Goal: Information Seeking & Learning: Find contact information

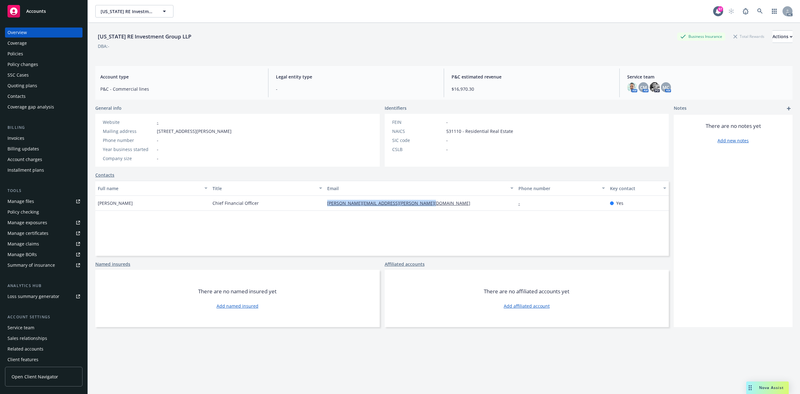
click at [35, 54] on div "Policies" at bounding box center [43, 54] width 72 height 10
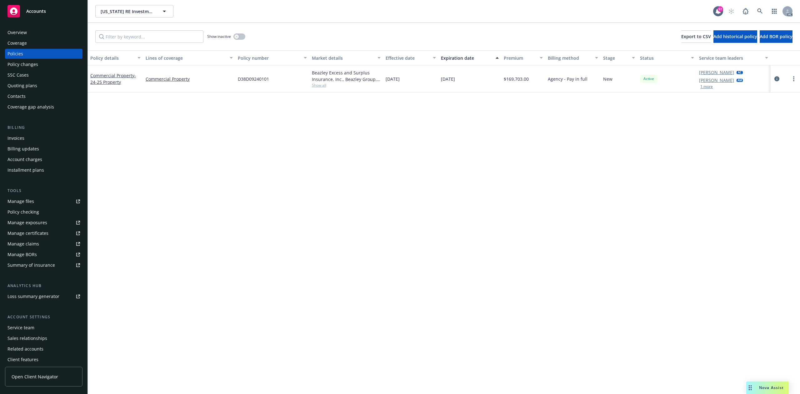
drag, startPoint x: 384, startPoint y: 77, endPoint x: 491, endPoint y: 82, distance: 107.2
click at [491, 82] on div "Commercial Property - 24-25 Property Commercial Property D38D09240101 Beazley E…" at bounding box center [444, 78] width 712 height 27
click at [319, 84] on span "Show all" at bounding box center [346, 84] width 69 height 5
click at [299, 84] on div "D38D09240101" at bounding box center [272, 78] width 74 height 27
click at [245, 40] on div "Show inactive" at bounding box center [226, 36] width 38 height 12
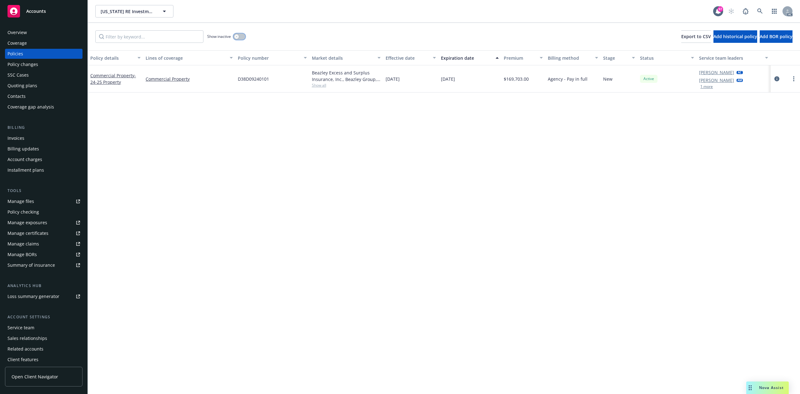
click at [240, 39] on button "button" at bounding box center [239, 36] width 12 height 6
click at [758, 11] on icon at bounding box center [759, 10] width 5 height 5
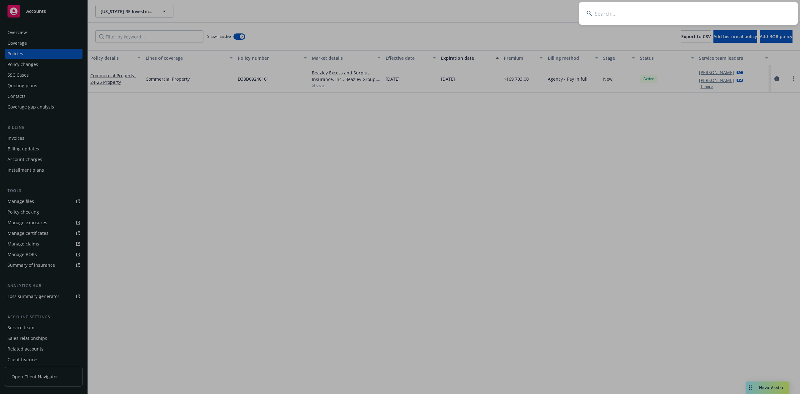
click at [727, 13] on input at bounding box center [688, 13] width 219 height 22
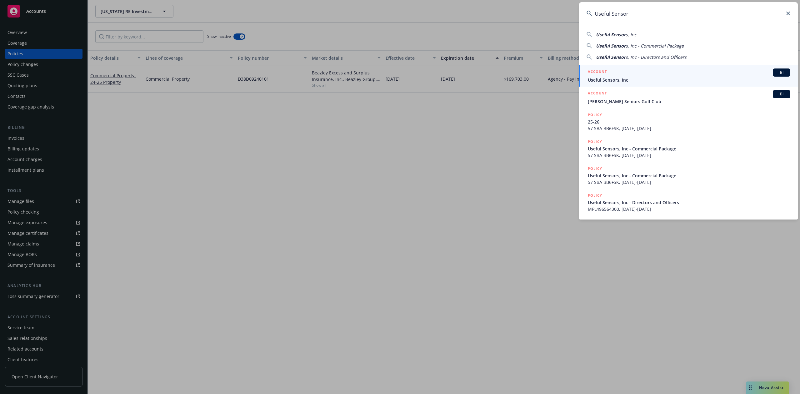
type input "Useful Sensor"
click at [625, 77] on span "Useful Sensors, Inc" at bounding box center [688, 80] width 202 height 7
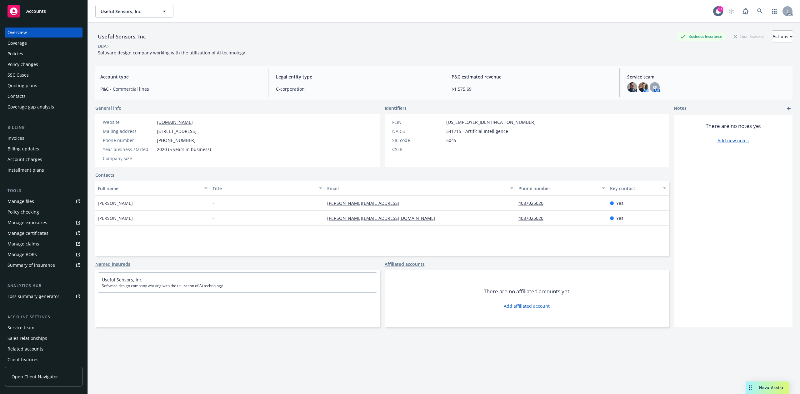
click at [22, 59] on div "Policy changes" at bounding box center [22, 64] width 31 height 10
click at [27, 50] on div "Policies" at bounding box center [43, 54] width 72 height 10
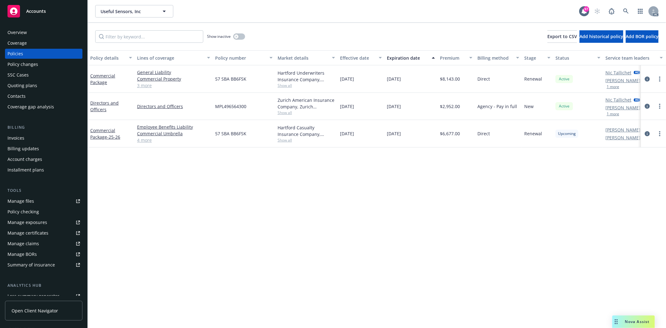
click at [146, 142] on link "4 more" at bounding box center [173, 140] width 73 height 7
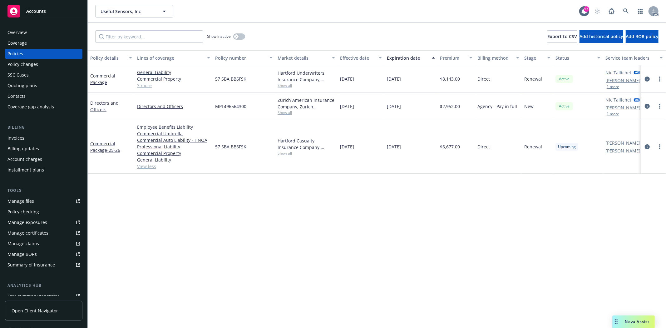
click at [146, 87] on link "3 more" at bounding box center [173, 85] width 73 height 7
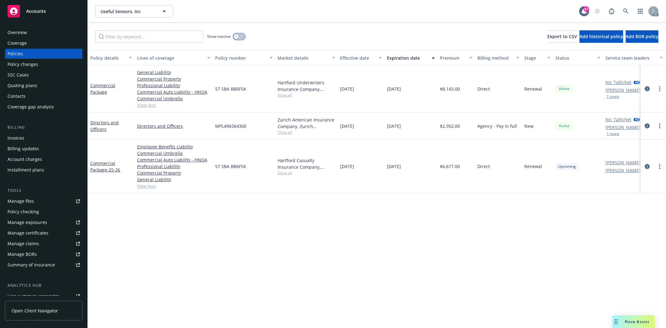
click at [238, 33] on button "button" at bounding box center [239, 36] width 12 height 6
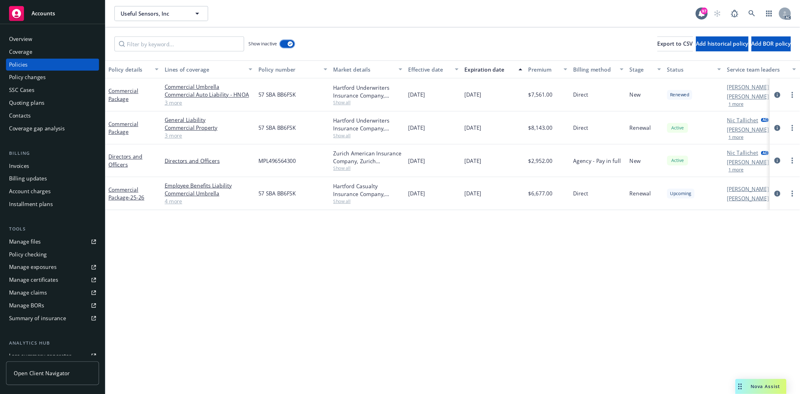
scroll to position [66, 0]
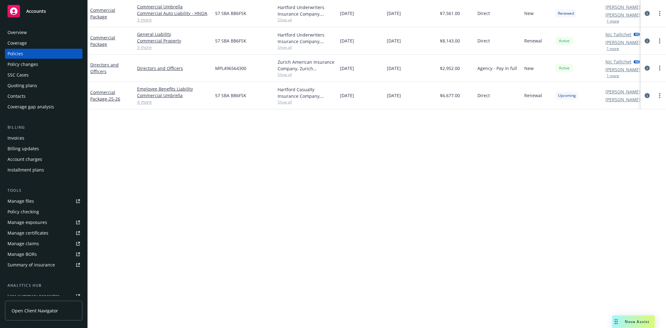
click at [144, 102] on link "4 more" at bounding box center [173, 102] width 73 height 7
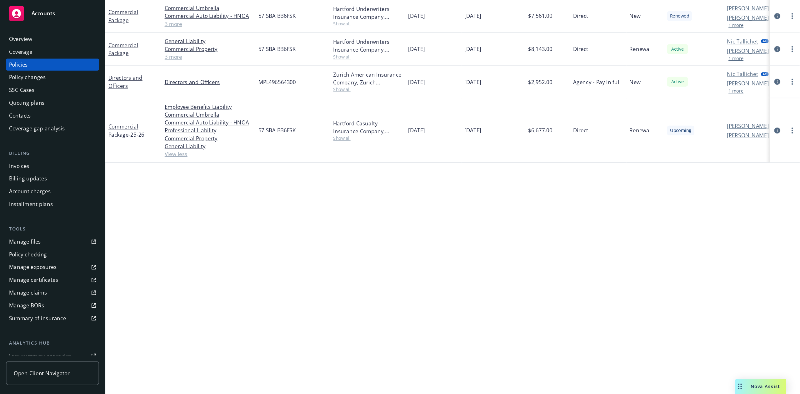
scroll to position [0, 0]
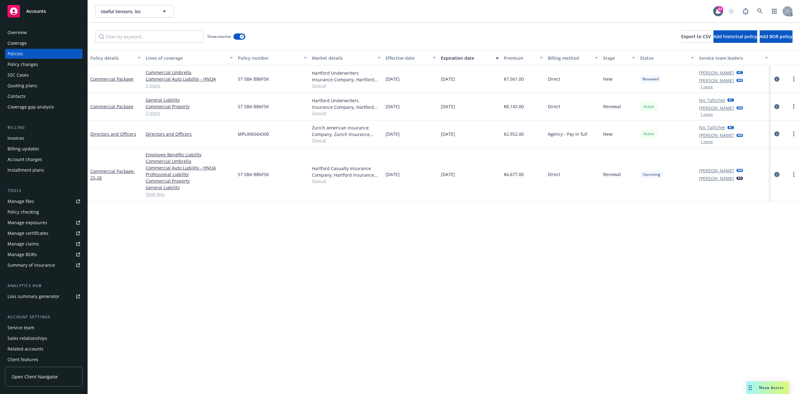
click at [777, 173] on icon "circleInformation" at bounding box center [776, 174] width 5 height 5
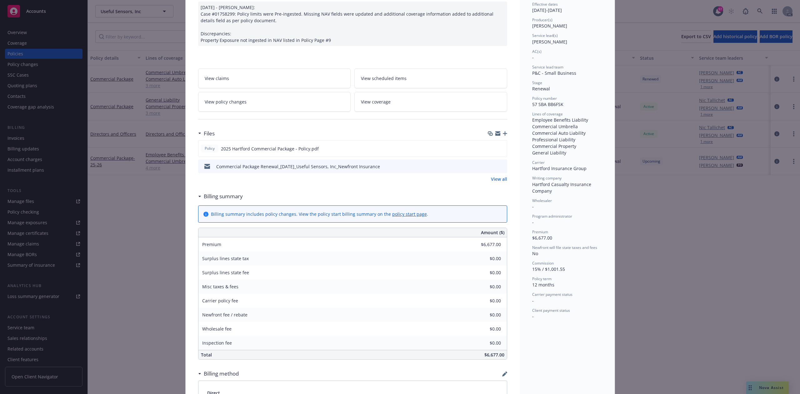
scroll to position [83, 0]
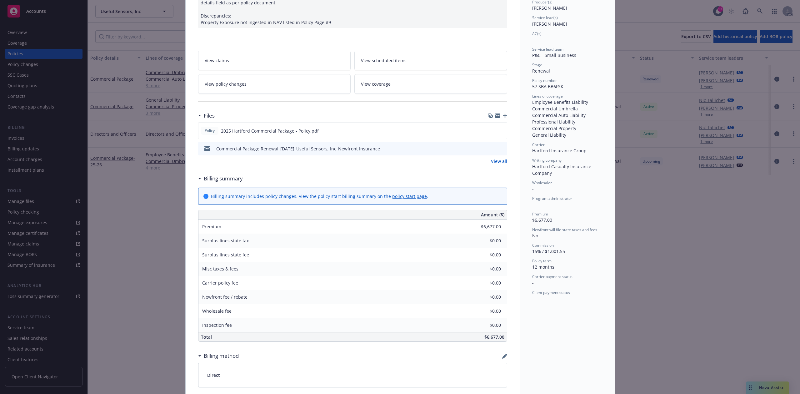
click at [497, 162] on link "View all" at bounding box center [499, 161] width 16 height 7
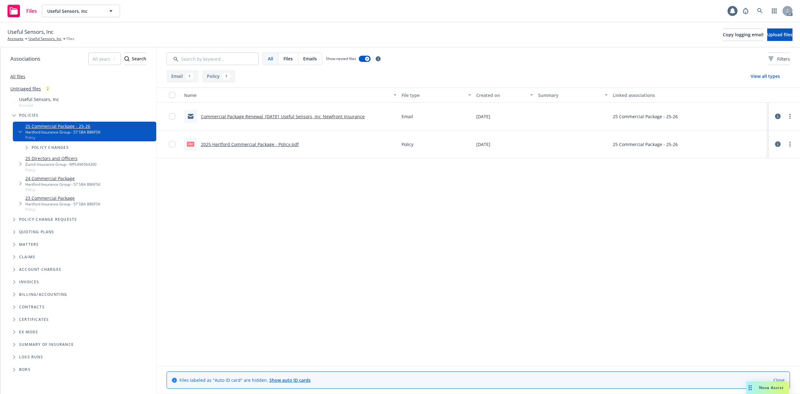
click at [280, 144] on link "2025 Hartford Commercial Package - Policy.pdf" at bounding box center [250, 144] width 98 height 6
click at [282, 144] on link "2025 Hartford Commercial Package - Policy.pdf" at bounding box center [250, 144] width 98 height 6
click at [236, 134] on div "pdf 2025 Hartford Commercial Package - Policy.pdf" at bounding box center [289, 144] width 217 height 28
click at [227, 142] on link "2025 Hartford Commercial Package - Policy.pdf" at bounding box center [250, 144] width 98 height 6
click at [277, 143] on link "2025 Hartford Commercial Package - Policy.pdf" at bounding box center [250, 144] width 98 height 6
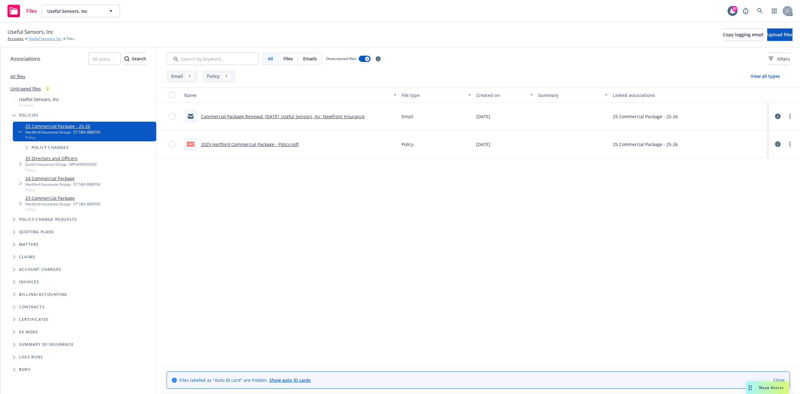
click at [34, 41] on link "Useful Sensors, Inc" at bounding box center [44, 39] width 33 height 6
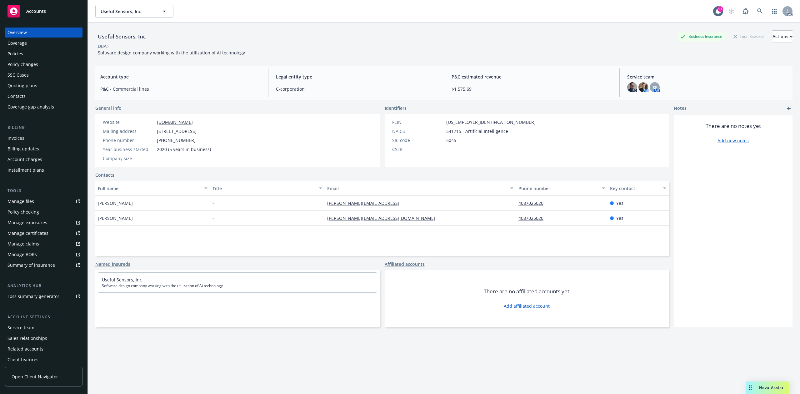
click at [43, 203] on link "Manage files" at bounding box center [43, 201] width 77 height 10
click at [29, 49] on div "Policies" at bounding box center [43, 54] width 72 height 10
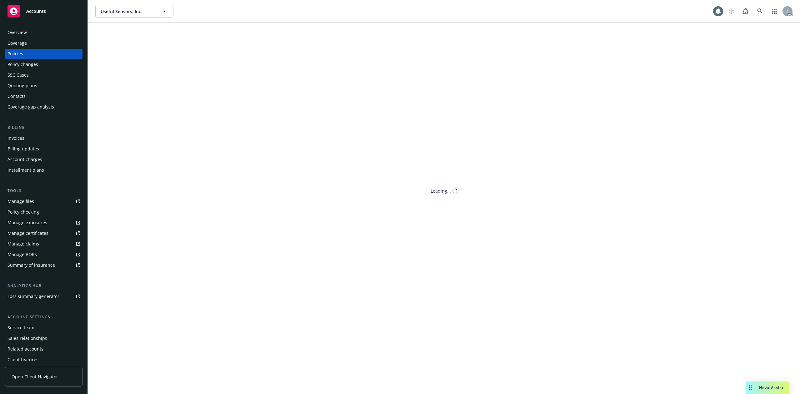
click at [29, 49] on div "Policies" at bounding box center [43, 54] width 72 height 10
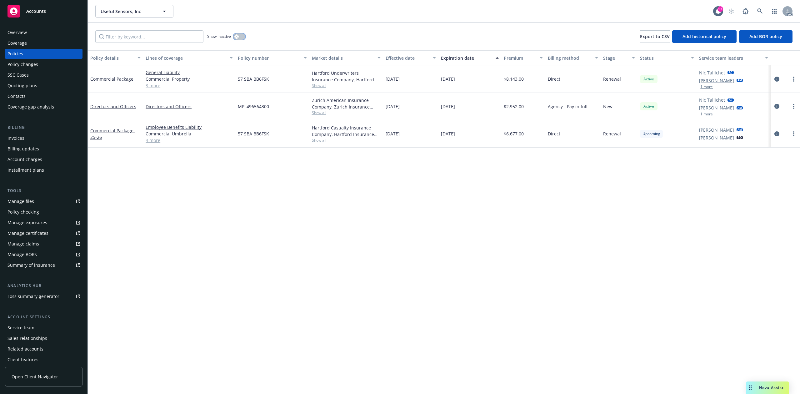
click at [237, 34] on button "button" at bounding box center [239, 36] width 12 height 6
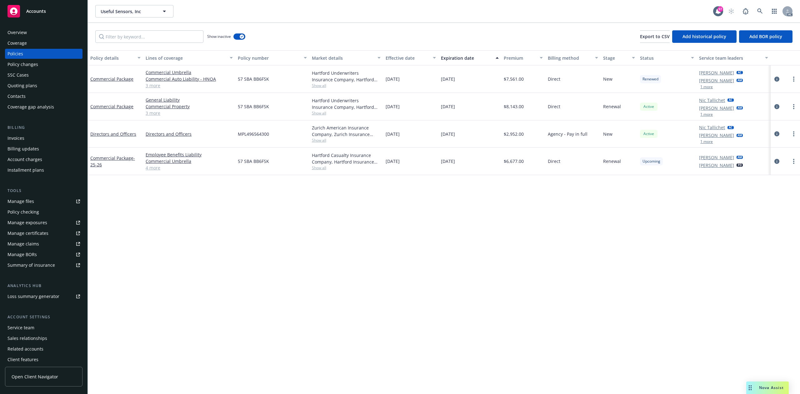
drag, startPoint x: 386, startPoint y: 162, endPoint x: 412, endPoint y: 161, distance: 26.3
click at [412, 161] on div "11/28/2025" at bounding box center [410, 160] width 55 height 27
copy span "11/28/2025"
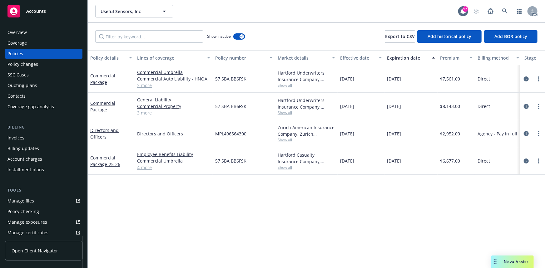
scroll to position [57, 0]
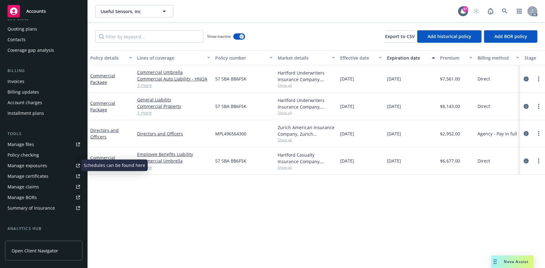
click at [51, 164] on link "Manage exposures" at bounding box center [43, 166] width 77 height 10
click at [44, 32] on div "Quoting plans" at bounding box center [43, 29] width 72 height 10
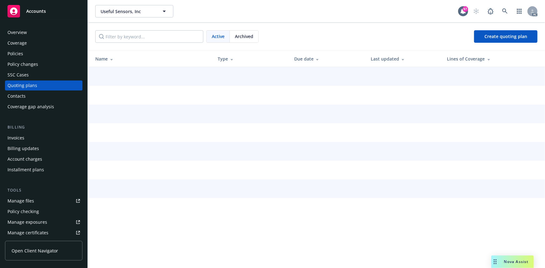
click at [44, 29] on div "Overview" at bounding box center [43, 32] width 72 height 10
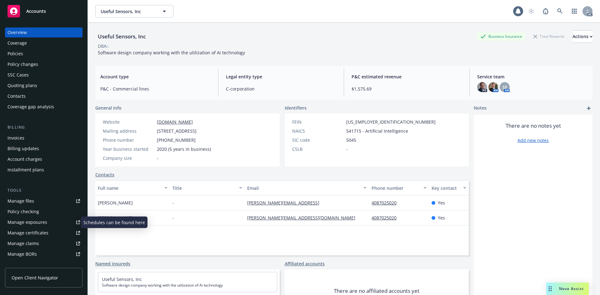
click at [24, 226] on div "Manage exposures" at bounding box center [27, 222] width 40 height 10
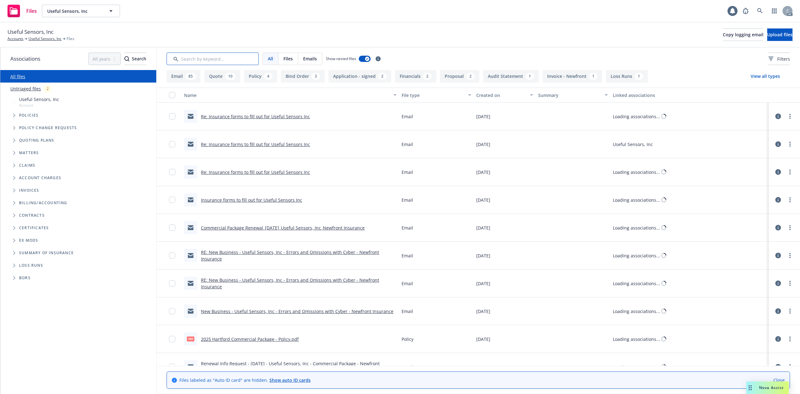
click at [213, 61] on input "Search by keyword..." at bounding box center [212, 58] width 92 height 12
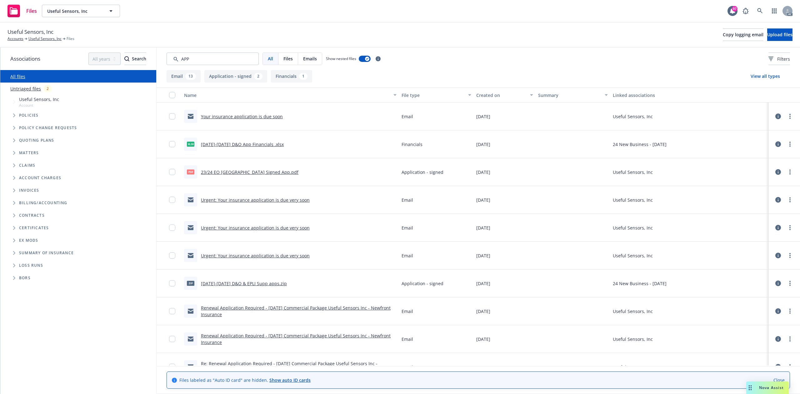
click at [478, 93] on div "Created on" at bounding box center [501, 95] width 50 height 7
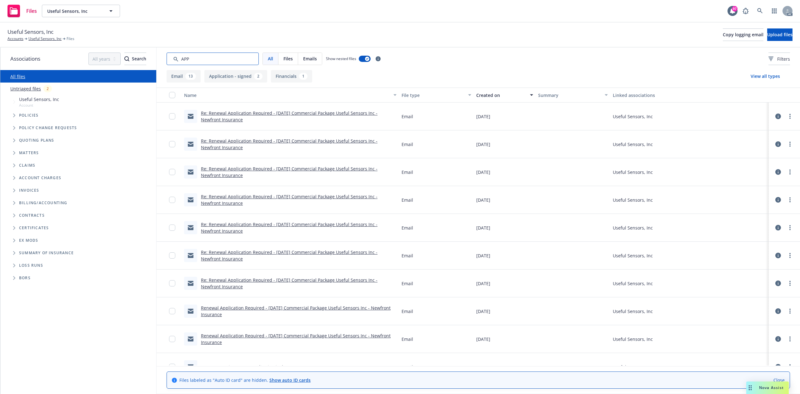
click at [217, 57] on input "Search by keyword..." at bounding box center [212, 58] width 92 height 12
type input "APPLICATION"
click at [275, 109] on div "Re: Renewal Application Required - 11/28/24 Commercial Package Useful Sensors I…" at bounding box center [289, 116] width 217 height 28
click at [327, 116] on div "Re: Renewal Application Required - 11/28/24 Commercial Package Useful Sensors I…" at bounding box center [299, 116] width 196 height 13
click at [346, 112] on link "Re: Renewal Application Required - 11/28/24 Commercial Package Useful Sensors I…" at bounding box center [289, 116] width 176 height 12
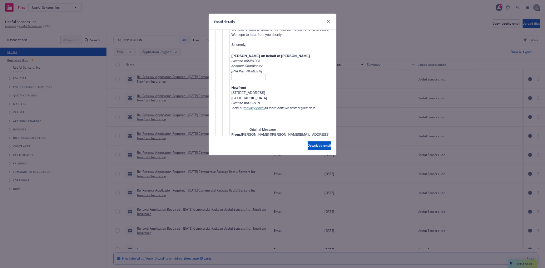
scroll to position [1332, 0]
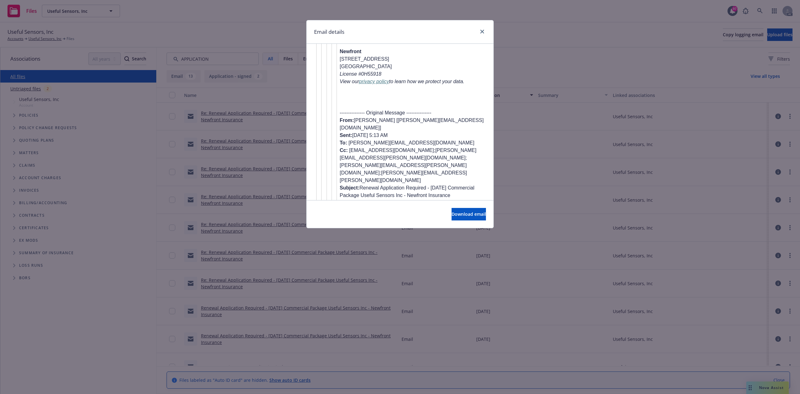
click at [525, 155] on div "Email details Re: Renewal Application Required - 11/28/24 Commercial Package Us…" at bounding box center [400, 197] width 800 height 394
click at [765, 235] on div "Email details Re: Renewal Application Required - 11/28/24 Commercial Package Us…" at bounding box center [400, 197] width 800 height 394
click at [78, 173] on div "Email details Re: Renewal Application Required - 11/28/24 Commercial Package Us…" at bounding box center [400, 197] width 800 height 394
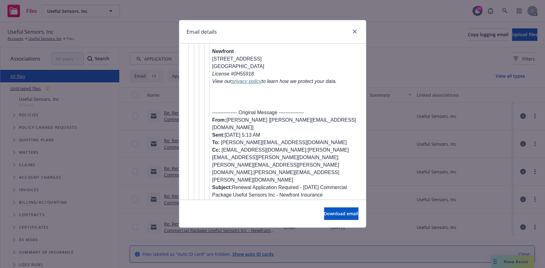
scroll to position [1333, 0]
click at [353, 30] on icon "close" at bounding box center [355, 32] width 4 height 4
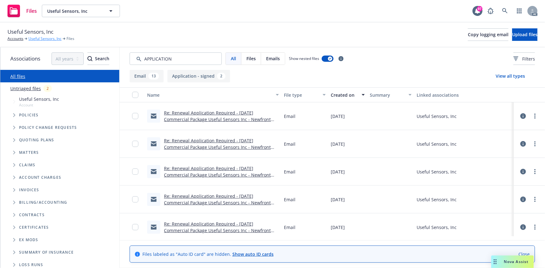
click at [47, 36] on link "Useful Sensors, Inc" at bounding box center [44, 39] width 33 height 6
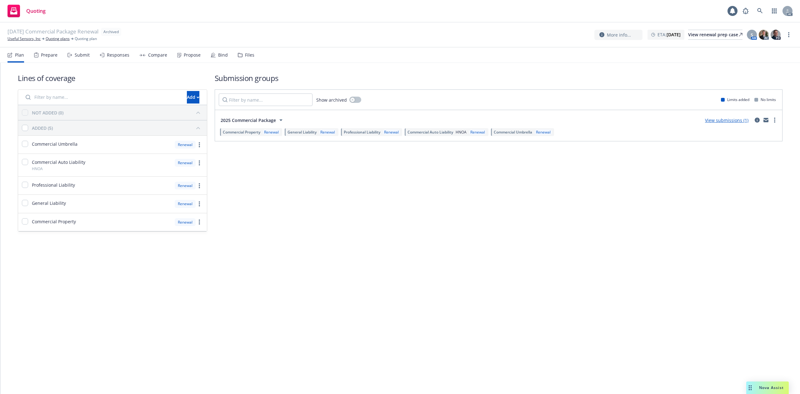
click at [47, 57] on div "Prepare" at bounding box center [49, 54] width 17 height 5
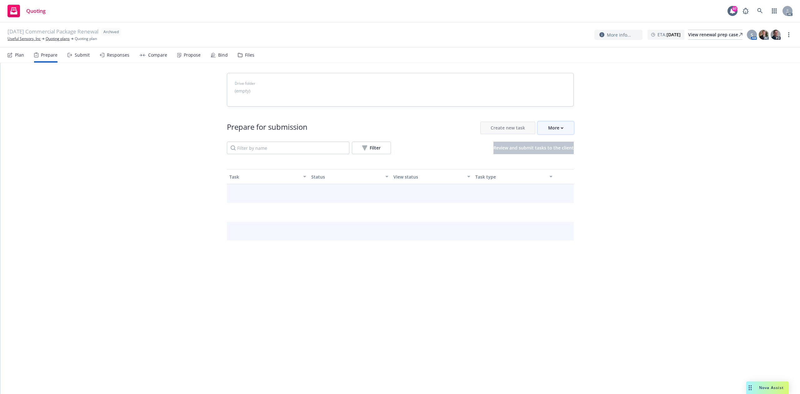
click at [560, 126] on div "More" at bounding box center [555, 128] width 15 height 12
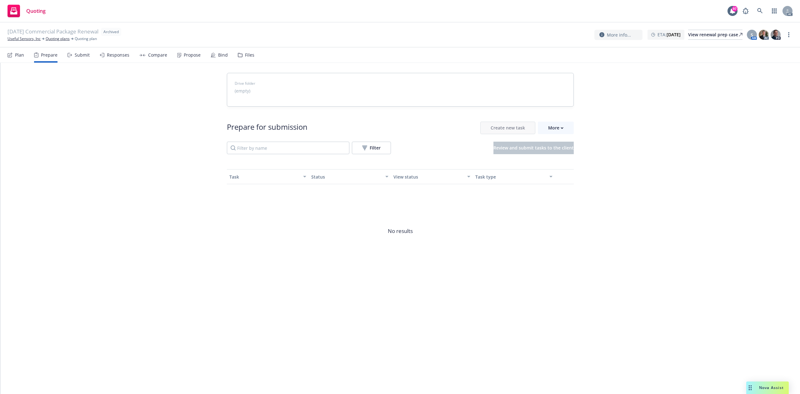
click at [565, 161] on link "Go to Indio account" at bounding box center [581, 157] width 89 height 12
click at [32, 38] on link "Useful Sensors, Inc" at bounding box center [23, 39] width 33 height 6
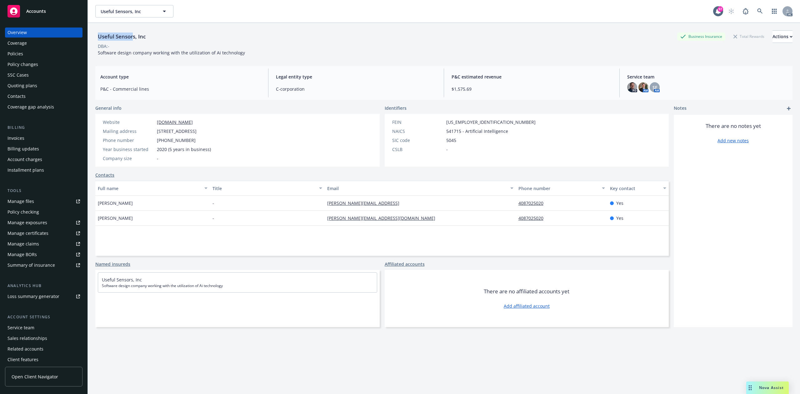
drag, startPoint x: 97, startPoint y: 38, endPoint x: 134, endPoint y: 36, distance: 37.5
click at [134, 36] on div "Useful Sensors, Inc" at bounding box center [121, 36] width 53 height 8
copy div "Useful Sensor"
drag, startPoint x: 97, startPoint y: 204, endPoint x: 153, endPoint y: 209, distance: 56.8
click at [153, 209] on div "Jacqueline Wong" at bounding box center [152, 203] width 115 height 15
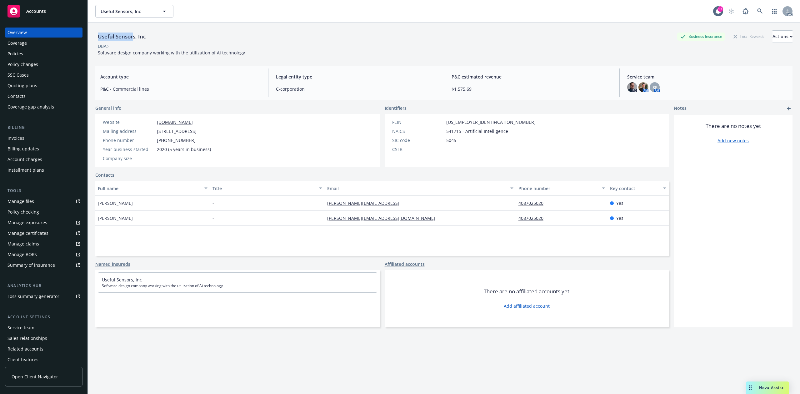
copy span "Jacqueline Wong"
drag, startPoint x: 97, startPoint y: 214, endPoint x: 136, endPoint y: 216, distance: 39.1
click at [136, 216] on div "Howard Greene" at bounding box center [152, 217] width 115 height 15
copy span "Howard Greene"
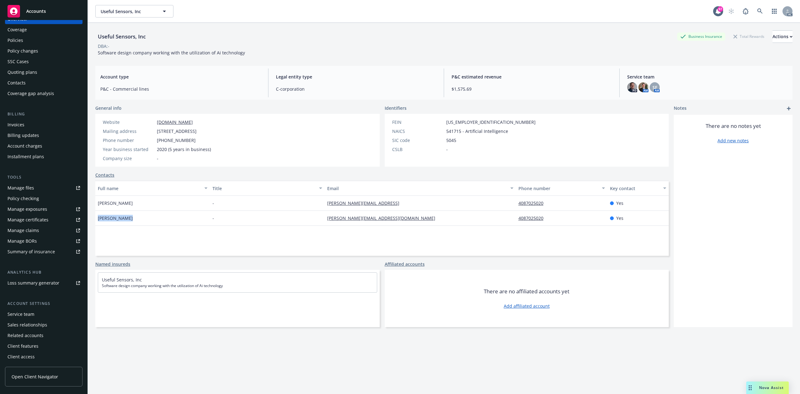
click at [29, 315] on div "Service team" at bounding box center [20, 314] width 27 height 10
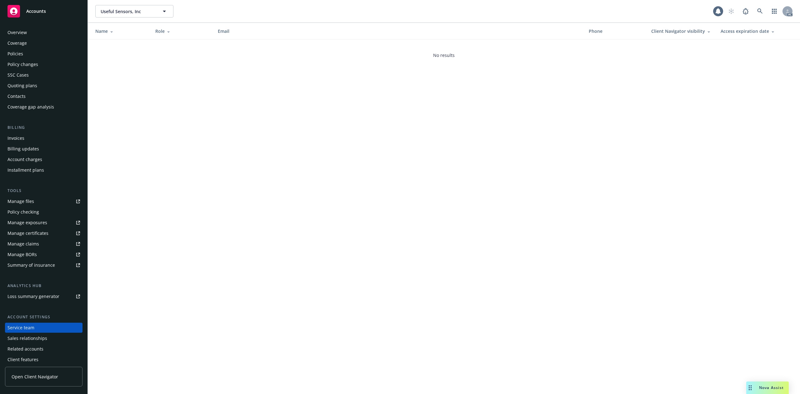
scroll to position [14, 0]
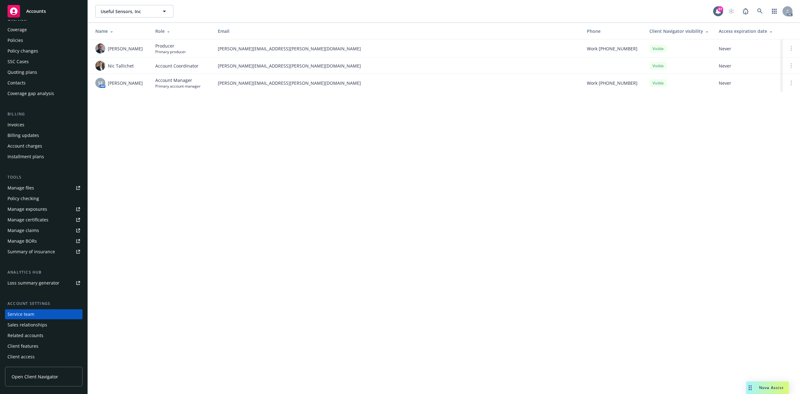
click at [107, 52] on div "Josh Young" at bounding box center [120, 48] width 50 height 10
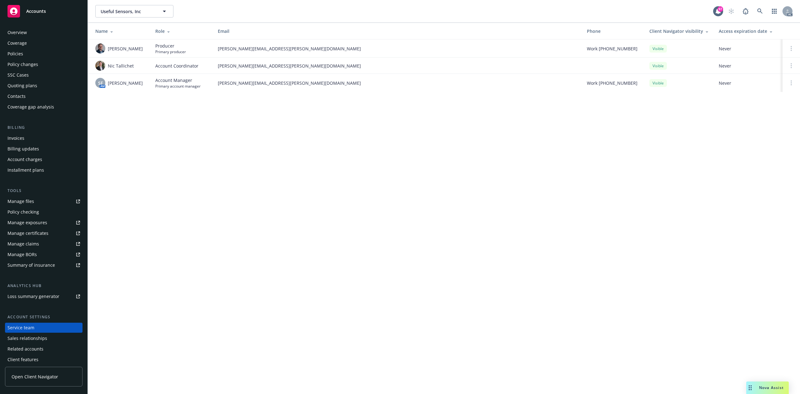
click at [11, 57] on div "Policies" at bounding box center [15, 54] width 16 height 10
click at [23, 84] on div "Quoting plans" at bounding box center [22, 86] width 30 height 10
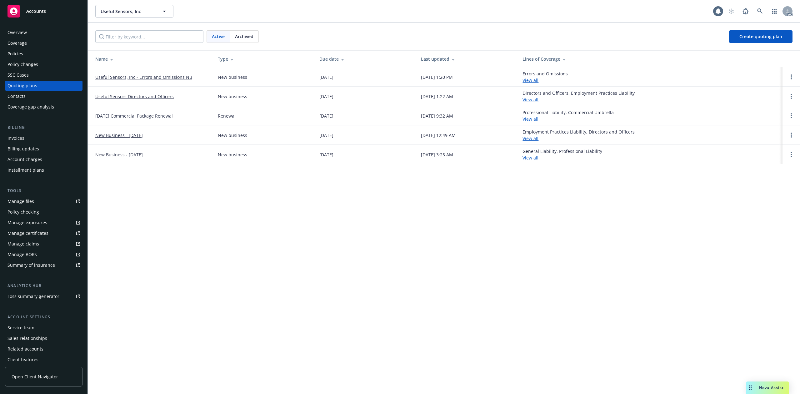
click at [242, 34] on span "Archived" at bounding box center [244, 36] width 18 height 7
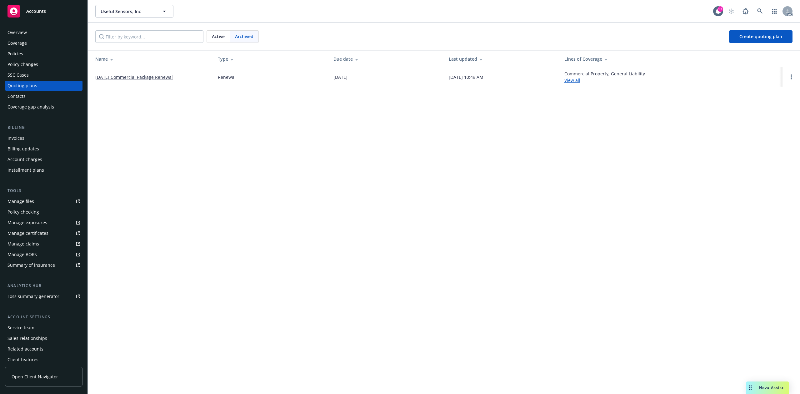
drag, startPoint x: 94, startPoint y: 77, endPoint x: 186, endPoint y: 79, distance: 91.8
click at [186, 79] on td "11/28/25 Commercial Package Renewal" at bounding box center [150, 76] width 125 height 19
copy link "11/28/25 Commercial Package Renewal"
click at [27, 52] on div "Policies" at bounding box center [43, 54] width 72 height 10
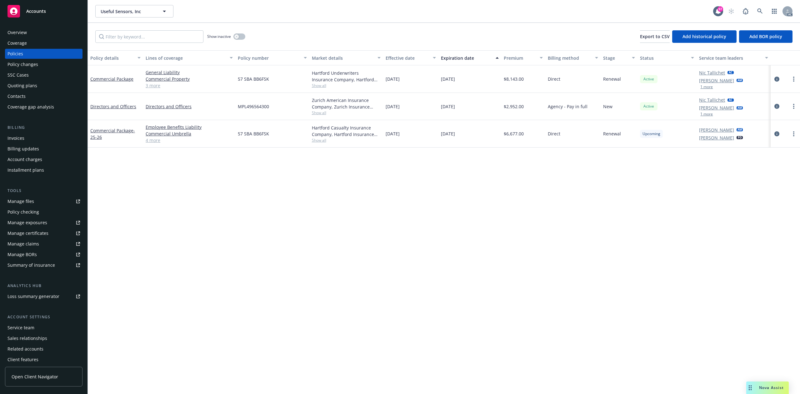
click at [21, 28] on div "Overview" at bounding box center [16, 32] width 19 height 10
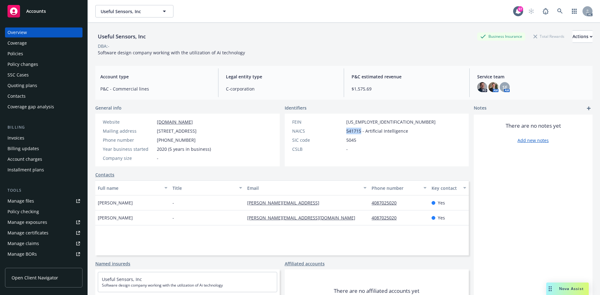
drag, startPoint x: 344, startPoint y: 134, endPoint x: 359, endPoint y: 134, distance: 15.3
click at [359, 134] on div "FEIN 88-1365270 NAICS 541715 - Artificial Intelligence SIC code 5045 CSLB -" at bounding box center [364, 136] width 148 height 34
copy span "541715"
drag, startPoint x: 97, startPoint y: 209, endPoint x: 137, endPoint y: 209, distance: 40.9
click at [137, 209] on div "Jacqueline Wong" at bounding box center [132, 203] width 75 height 15
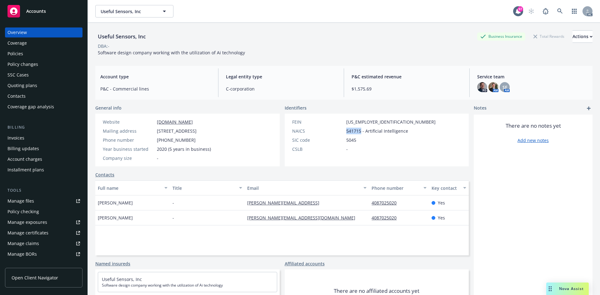
copy span "Jacqueline Wong"
drag, startPoint x: 362, startPoint y: 208, endPoint x: 392, endPoint y: 208, distance: 30.0
click at [392, 208] on div "Jacqueline Wong - jacque@moonshine.ai 4087025020 Jacqueline Wong Address - Webs…" at bounding box center [281, 203] width 373 height 15
copy div "4087025020"
drag, startPoint x: 242, startPoint y: 210, endPoint x: 299, endPoint y: 212, distance: 56.9
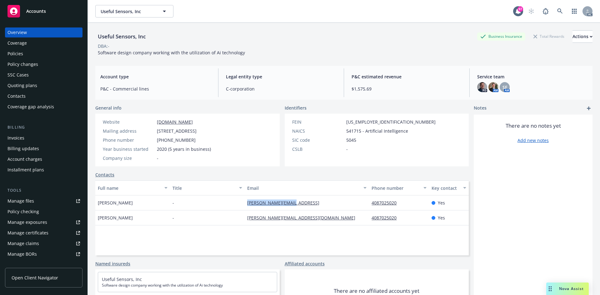
click at [299, 210] on div "Jacqueline Wong - jacque@moonshine.ai 4087025020 Yes" at bounding box center [281, 203] width 373 height 15
copy div "jacque@moonshine.ai"
drag, startPoint x: 97, startPoint y: 226, endPoint x: 136, endPoint y: 226, distance: 38.7
click at [136, 225] on div "Howard Greene" at bounding box center [132, 217] width 75 height 15
copy span "Howard Greene"
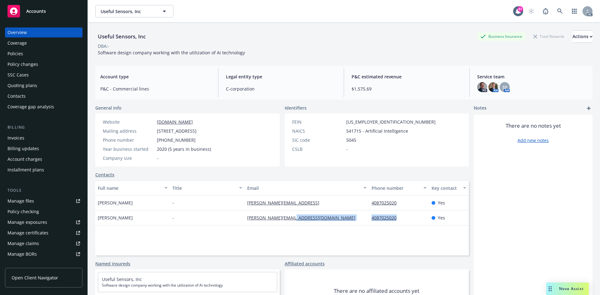
drag, startPoint x: 365, startPoint y: 223, endPoint x: 401, endPoint y: 226, distance: 36.4
click at [401, 225] on div "Howard Greene - howard@zeroto20.com 4087025020 Yes" at bounding box center [281, 217] width 373 height 15
copy div "4087025020"
drag, startPoint x: 240, startPoint y: 223, endPoint x: 332, endPoint y: 226, distance: 91.3
click at [332, 225] on div "Howard Greene - howard@zeroto20.com 4087025020 Yes" at bounding box center [281, 217] width 373 height 15
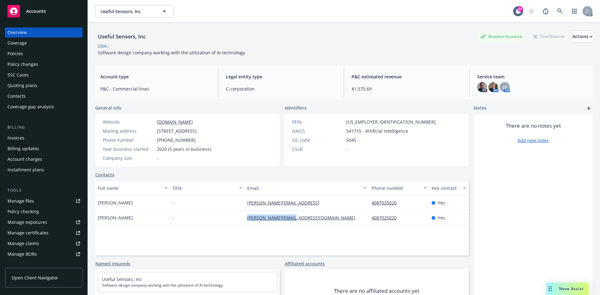
click at [27, 53] on div "Policies" at bounding box center [43, 54] width 72 height 10
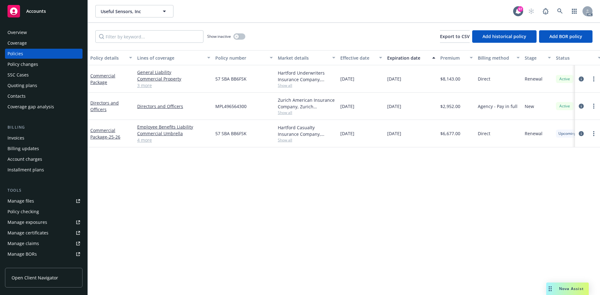
click at [150, 84] on link "3 more" at bounding box center [173, 85] width 73 height 7
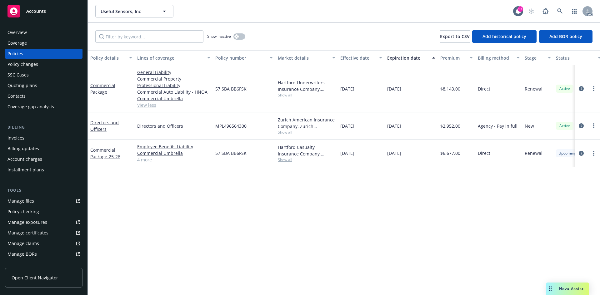
click at [37, 34] on div "Overview" at bounding box center [43, 32] width 72 height 10
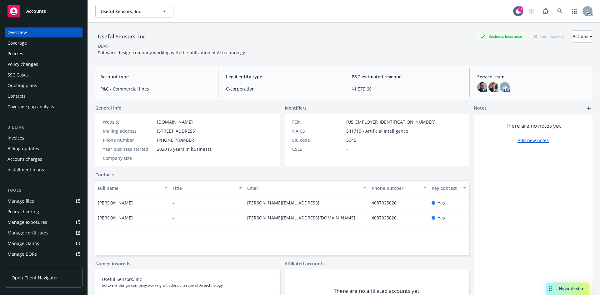
click at [19, 52] on div "Policies" at bounding box center [15, 54] width 16 height 10
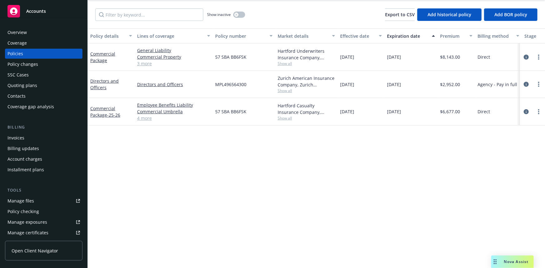
scroll to position [27, 0]
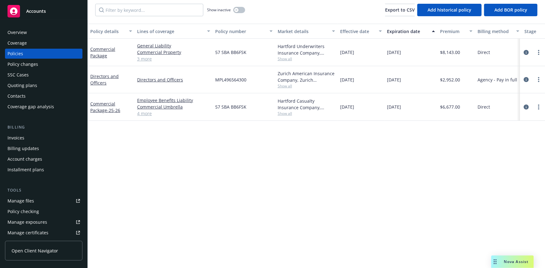
drag, startPoint x: 339, startPoint y: 54, endPoint x: 368, endPoint y: 53, distance: 29.1
click at [368, 53] on div "11/28/2024" at bounding box center [361, 52] width 47 height 27
drag, startPoint x: 385, startPoint y: 51, endPoint x: 412, endPoint y: 53, distance: 27.0
click at [412, 53] on div "11/28/2025" at bounding box center [410, 52] width 53 height 27
drag, startPoint x: 210, startPoint y: 53, endPoint x: 250, endPoint y: 55, distance: 40.0
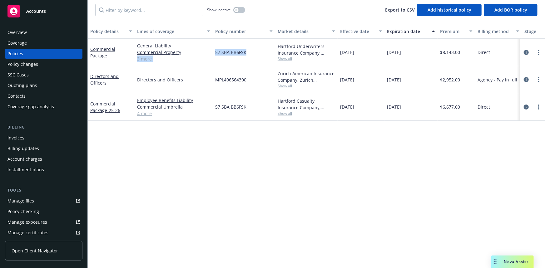
click at [250, 55] on div "Commercial Package General Liability Commercial Property Professional Liability…" at bounding box center [389, 52] width 603 height 27
click at [255, 47] on div "57 SBA BB6FSK" at bounding box center [244, 52] width 62 height 27
drag, startPoint x: 214, startPoint y: 51, endPoint x: 250, endPoint y: 50, distance: 35.9
click at [250, 50] on div "57 SBA BB6FSK" at bounding box center [244, 52] width 62 height 27
click at [290, 56] on span "Show all" at bounding box center [306, 58] width 57 height 5
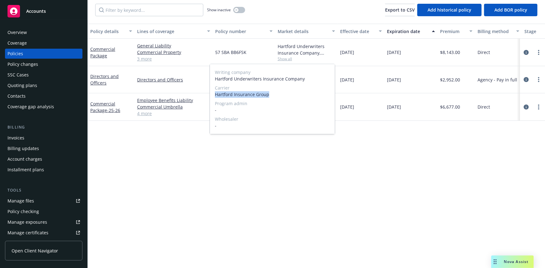
drag, startPoint x: 215, startPoint y: 95, endPoint x: 281, endPoint y: 96, distance: 66.2
click at [281, 96] on div "Writing company Hartford Underwriters Insurance Company Carrier Hartford Insura…" at bounding box center [272, 99] width 125 height 70
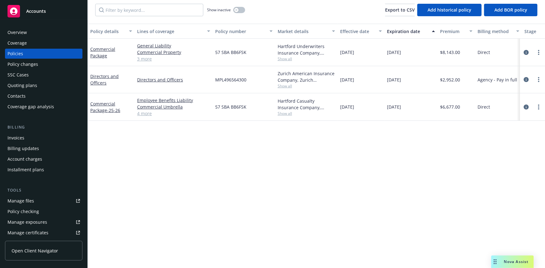
click at [416, 66] on div "04/01/2026" at bounding box center [410, 79] width 53 height 27
drag, startPoint x: 443, startPoint y: 51, endPoint x: 462, endPoint y: 53, distance: 19.5
click at [462, 53] on div "$8,143.00" at bounding box center [456, 52] width 37 height 27
click at [239, 8] on button "button" at bounding box center [239, 10] width 12 height 6
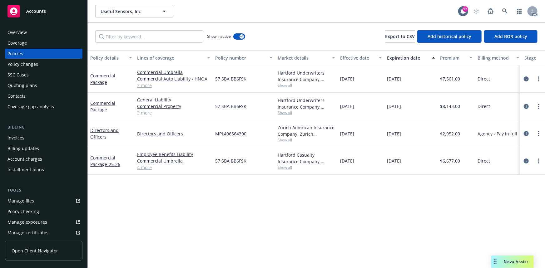
drag, startPoint x: 337, startPoint y: 79, endPoint x: 363, endPoint y: 80, distance: 26.3
click at [363, 80] on div "Commercial Package Commercial Umbrella Commercial Auto Liability - HNOA Profess…" at bounding box center [389, 78] width 603 height 27
click at [344, 86] on div "11/28/2023" at bounding box center [361, 78] width 47 height 27
drag, startPoint x: 339, startPoint y: 79, endPoint x: 366, endPoint y: 79, distance: 26.9
click at [366, 79] on div "11/28/2023" at bounding box center [361, 78] width 47 height 27
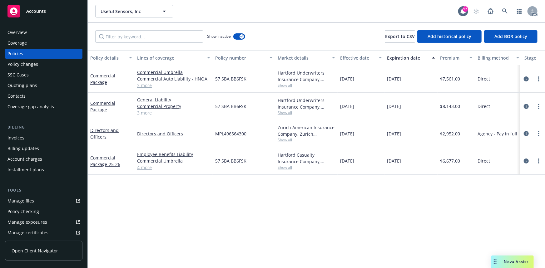
drag, startPoint x: 395, startPoint y: 79, endPoint x: 427, endPoint y: 81, distance: 31.9
click at [427, 81] on div "11/28/2024" at bounding box center [410, 78] width 53 height 27
drag, startPoint x: 441, startPoint y: 77, endPoint x: 460, endPoint y: 77, distance: 18.4
click at [460, 77] on div "$7,561.00" at bounding box center [456, 78] width 37 height 27
click at [285, 84] on span "Show all" at bounding box center [306, 85] width 57 height 5
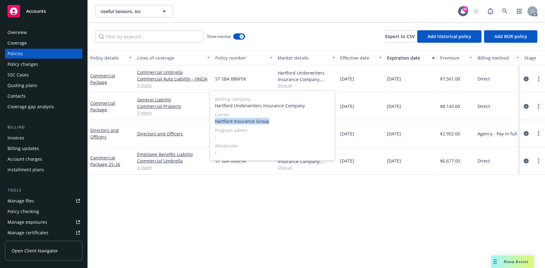
drag, startPoint x: 215, startPoint y: 121, endPoint x: 306, endPoint y: 121, distance: 90.3
click at [306, 121] on div "Writing company Hartford Underwriters Insurance Company Carrier Hartford Insura…" at bounding box center [272, 126] width 125 height 70
drag, startPoint x: 320, startPoint y: 83, endPoint x: 236, endPoint y: 76, distance: 84.9
click at [320, 83] on span "Show all" at bounding box center [306, 85] width 57 height 5
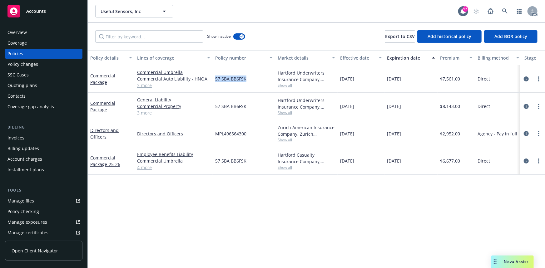
drag, startPoint x: 214, startPoint y: 78, endPoint x: 247, endPoint y: 78, distance: 33.1
click at [247, 78] on div "57 SBA BB6FSK" at bounding box center [244, 78] width 62 height 27
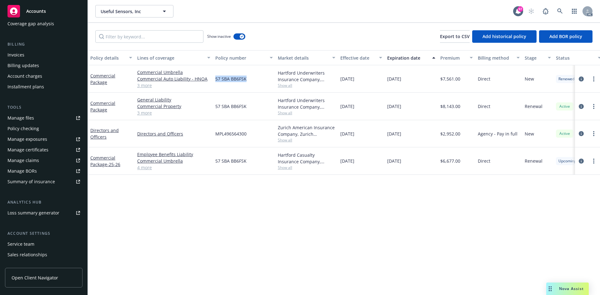
scroll to position [112, 0]
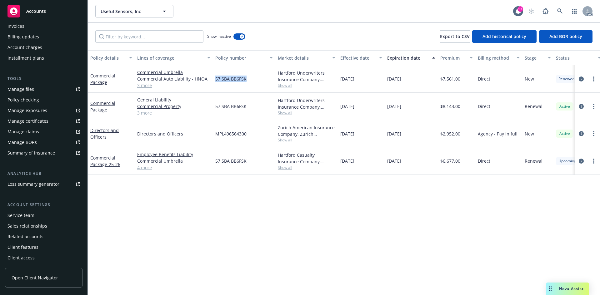
click at [32, 214] on div "Service team" at bounding box center [20, 215] width 27 height 10
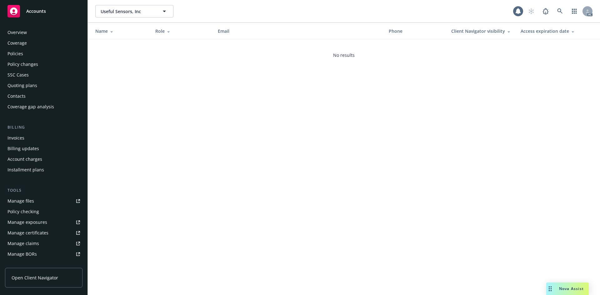
scroll to position [112, 0]
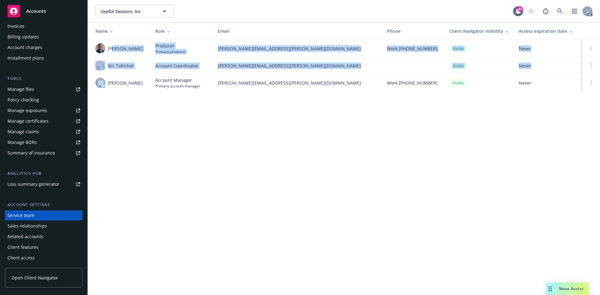
drag, startPoint x: 108, startPoint y: 86, endPoint x: 112, endPoint y: 55, distance: 31.2
click at [112, 55] on tbody "Josh Young Producer Primary producer josh.young@newfront.com Work (925) 783-219…" at bounding box center [344, 65] width 512 height 52
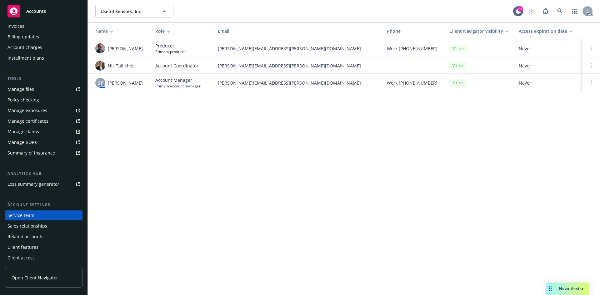
click at [107, 52] on div "Josh Young" at bounding box center [120, 48] width 50 height 10
drag, startPoint x: 107, startPoint y: 52, endPoint x: 132, endPoint y: 98, distance: 52.7
click at [132, 98] on div "Name Role Email Phone Client Navigator visibility Access expiration date Josh Y…" at bounding box center [344, 61] width 512 height 77
click at [147, 106] on div "Useful Sensors, Inc Useful Sensors, Inc 97 AC Name Role Email Phone Client Navi…" at bounding box center [344, 147] width 512 height 295
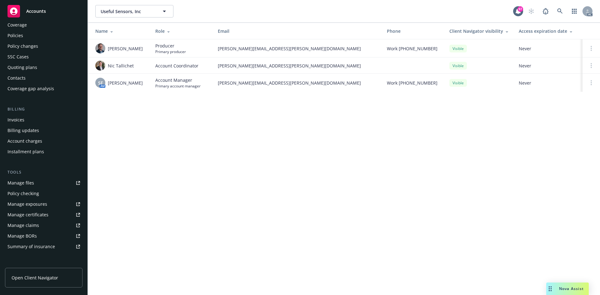
click at [46, 26] on div "Coverage" at bounding box center [43, 25] width 72 height 10
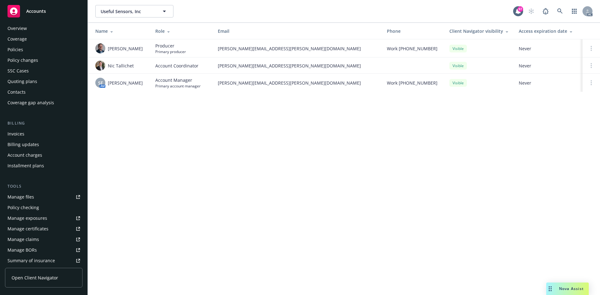
scroll to position [0, 0]
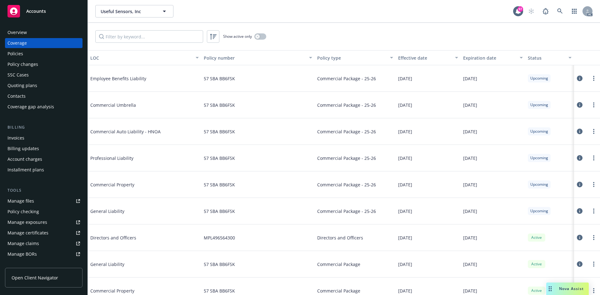
click at [27, 33] on div "Overview" at bounding box center [43, 32] width 72 height 10
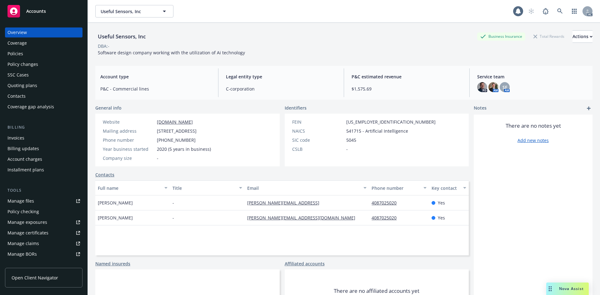
click at [19, 31] on div "Overview" at bounding box center [16, 32] width 19 height 10
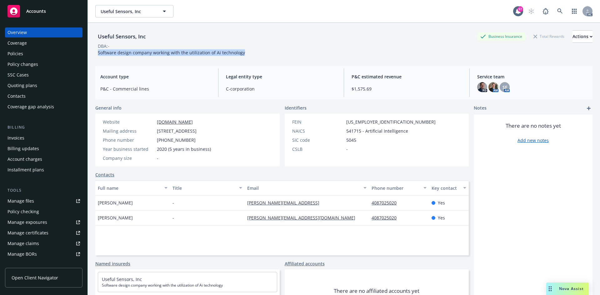
drag, startPoint x: 97, startPoint y: 54, endPoint x: 247, endPoint y: 55, distance: 150.2
click at [247, 55] on div "Useful Sensors, Inc Business Insurance Total Rewards Actions DBA: - Software de…" at bounding box center [343, 43] width 497 height 26
click at [18, 55] on div "Policies" at bounding box center [15, 54] width 16 height 10
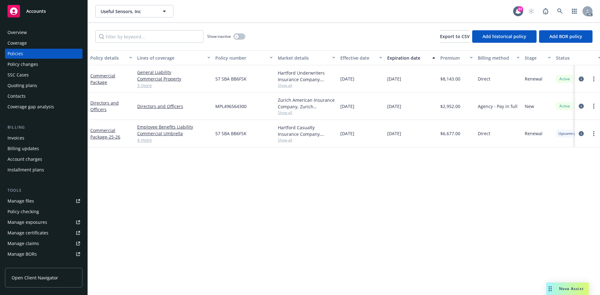
click at [365, 132] on div "11/28/2025" at bounding box center [361, 133] width 47 height 27
click at [284, 142] on span "Show all" at bounding box center [306, 139] width 57 height 5
drag, startPoint x: 215, startPoint y: 175, endPoint x: 271, endPoint y: 176, distance: 55.6
click at [271, 176] on span "Hartford Insurance Group" at bounding box center [272, 176] width 115 height 7
drag, startPoint x: 215, startPoint y: 134, endPoint x: 247, endPoint y: 133, distance: 31.5
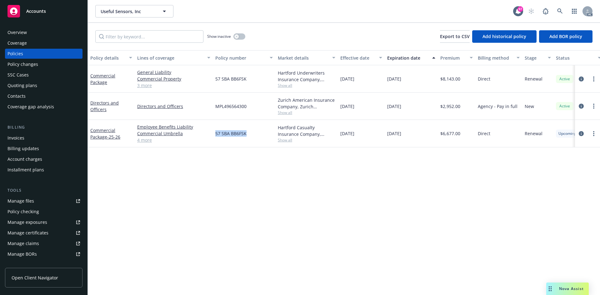
click at [247, 133] on div "57 SBA BB6FSK" at bounding box center [244, 133] width 62 height 27
click at [285, 139] on span "Show all" at bounding box center [306, 139] width 57 height 5
click at [373, 156] on div "Policy details Lines of coverage Policy number Market details Effective date Ex…" at bounding box center [344, 172] width 512 height 245
drag, startPoint x: 339, startPoint y: 137, endPoint x: 367, endPoint y: 136, distance: 27.2
click at [367, 136] on div "11/28/2025" at bounding box center [361, 133] width 47 height 27
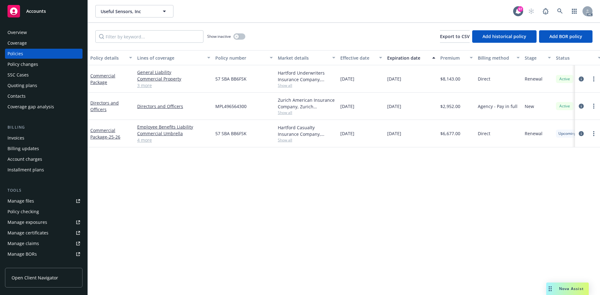
click at [28, 34] on div "Overview" at bounding box center [43, 32] width 72 height 10
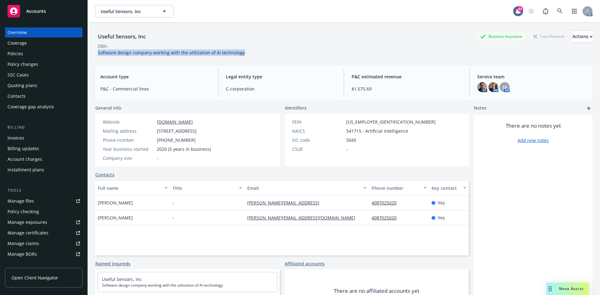
drag, startPoint x: 98, startPoint y: 53, endPoint x: 246, endPoint y: 51, distance: 147.7
click at [246, 51] on div "Useful Sensors, Inc Business Insurance Total Rewards Actions DBA: - Software de…" at bounding box center [343, 43] width 497 height 26
click at [35, 52] on div "Policies" at bounding box center [43, 54] width 72 height 10
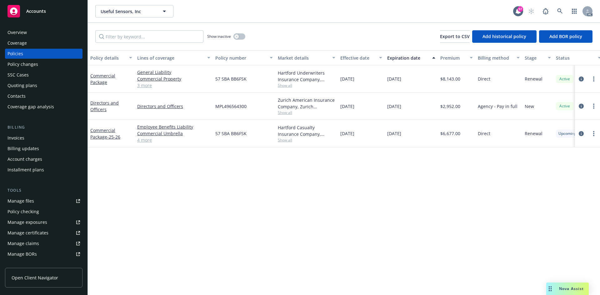
click at [278, 138] on span "Show all" at bounding box center [306, 139] width 57 height 5
drag, startPoint x: 214, startPoint y: 176, endPoint x: 289, endPoint y: 176, distance: 75.3
click at [289, 176] on div "Writing company Hartford Casualty Insurance Company Carrier Hartford Insurance …" at bounding box center [272, 181] width 125 height 70
drag, startPoint x: 358, startPoint y: 171, endPoint x: 323, endPoint y: 165, distance: 35.5
click at [358, 171] on div "Policy details Lines of coverage Policy number Market details Effective date Ex…" at bounding box center [344, 172] width 512 height 245
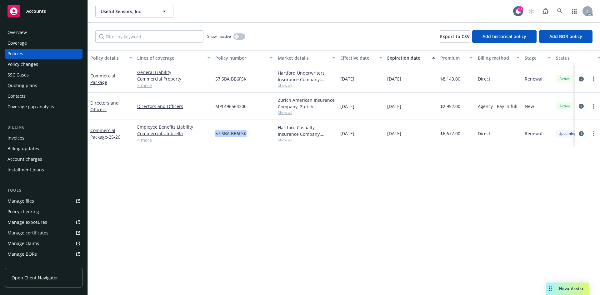
drag, startPoint x: 215, startPoint y: 132, endPoint x: 248, endPoint y: 133, distance: 32.8
click at [248, 133] on div "57 SBA BB6FSK" at bounding box center [244, 133] width 62 height 27
drag, startPoint x: 339, startPoint y: 133, endPoint x: 363, endPoint y: 133, distance: 23.1
click at [363, 133] on div "11/28/2025" at bounding box center [361, 133] width 47 height 27
drag, startPoint x: 467, startPoint y: 151, endPoint x: 414, endPoint y: 142, distance: 53.2
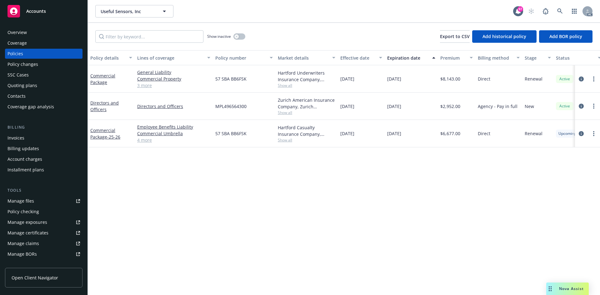
click at [467, 151] on div "Policy details Lines of coverage Policy number Market details Effective date Ex…" at bounding box center [344, 172] width 512 height 245
drag, startPoint x: 385, startPoint y: 136, endPoint x: 419, endPoint y: 134, distance: 33.8
click at [419, 134] on div "11/28/2026" at bounding box center [410, 133] width 53 height 27
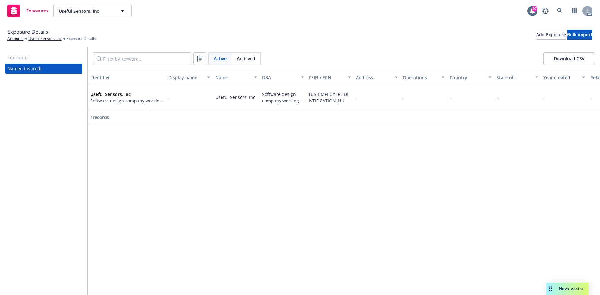
scroll to position [0, 82]
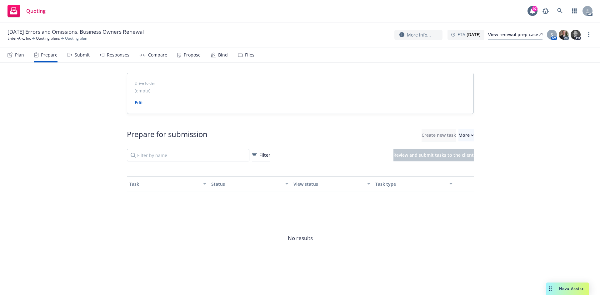
click at [24, 38] on link "Enter-Arc, Inc" at bounding box center [18, 39] width 23 height 6
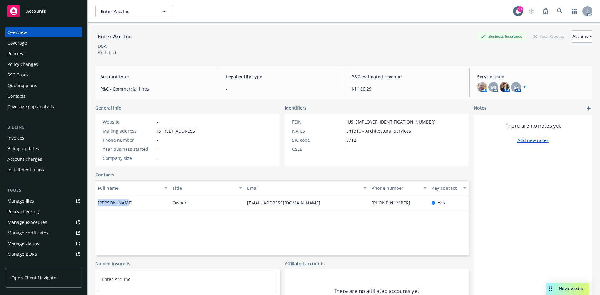
click at [134, 209] on div "[PERSON_NAME]" at bounding box center [132, 203] width 75 height 15
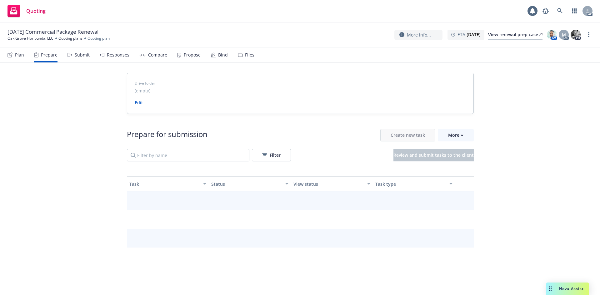
click at [42, 57] on div "Prepare" at bounding box center [49, 54] width 17 height 5
click at [464, 140] on button "More" at bounding box center [456, 135] width 36 height 12
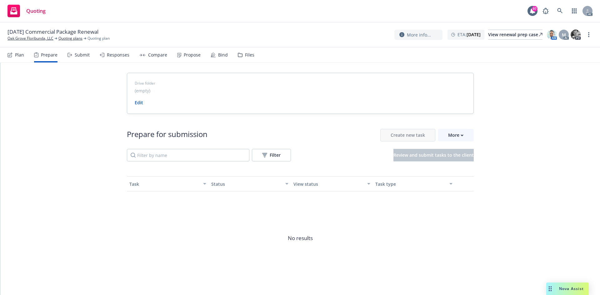
click at [38, 42] on div "12/31/25 Commercial Package Renewal Oak Grove Floribunda, LLC Quoting plans Quo…" at bounding box center [300, 34] width 600 height 25
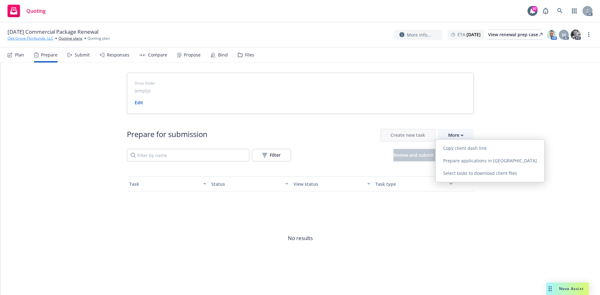
click at [39, 37] on link "Oak Grove Floribunda, LLC" at bounding box center [30, 39] width 46 height 6
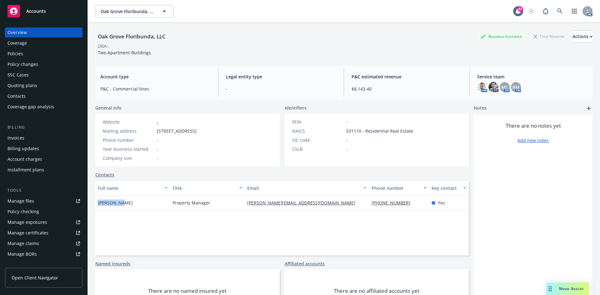
drag, startPoint x: 100, startPoint y: 203, endPoint x: 124, endPoint y: 203, distance: 24.7
click at [124, 203] on div "[PERSON_NAME]" at bounding box center [132, 203] width 75 height 15
copy span "[PERSON_NAME]"
drag, startPoint x: 235, startPoint y: 206, endPoint x: 306, endPoint y: 203, distance: 70.7
click at [306, 203] on div "[PERSON_NAME] Property Manager [PERSON_NAME][EMAIL_ADDRESS][DOMAIN_NAME] [PHONE…" at bounding box center [281, 203] width 373 height 15
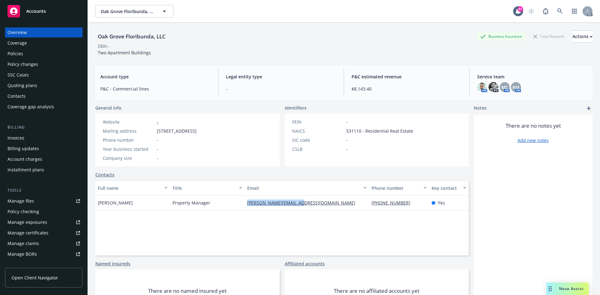
copy div "[PERSON_NAME][EMAIL_ADDRESS][DOMAIN_NAME]"
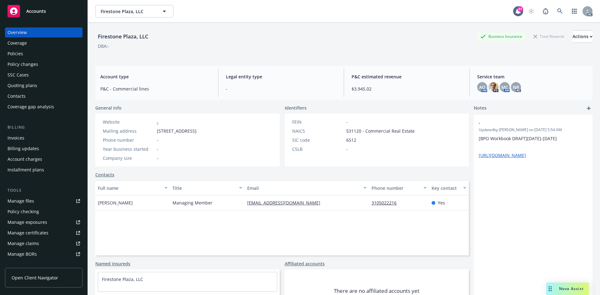
drag, startPoint x: 98, startPoint y: 204, endPoint x: 126, endPoint y: 204, distance: 28.4
click at [126, 204] on span "Aris Sarigianides" at bounding box center [115, 203] width 35 height 7
copy span "Aris Sarigianid"
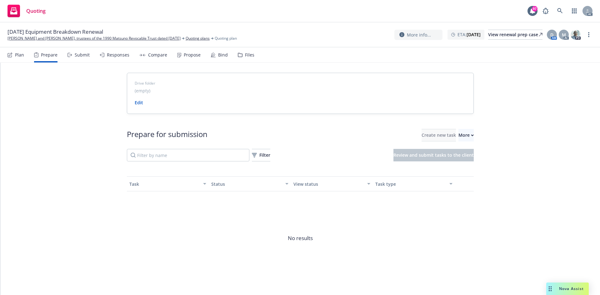
click at [11, 35] on span "12/01/25 Equipment Breakdown Renewal" at bounding box center [55, 31] width 96 height 7
click at [18, 35] on span "12/01/25 Equipment Breakdown Renewal" at bounding box center [55, 31] width 96 height 7
click at [28, 37] on link "[PERSON_NAME] and [PERSON_NAME], trustees of the 1990 Matsuno Revocable Trust d…" at bounding box center [93, 39] width 173 height 6
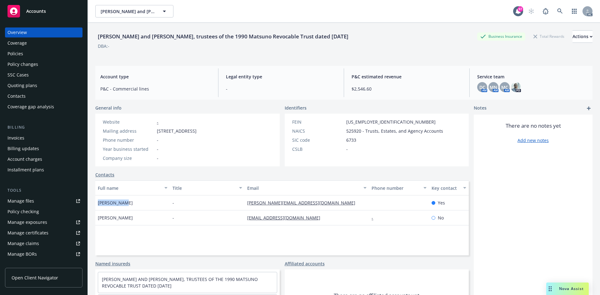
drag, startPoint x: 97, startPoint y: 202, endPoint x: 133, endPoint y: 201, distance: 36.9
click at [134, 201] on div "[PERSON_NAME]" at bounding box center [132, 203] width 75 height 15
copy span "[PERSON_NAME]"
